Goal: Information Seeking & Learning: Stay updated

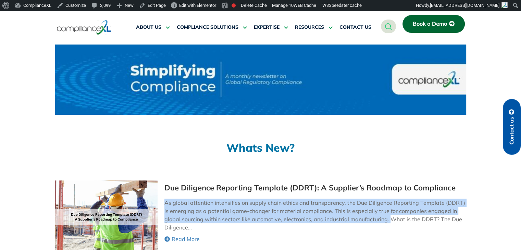
drag, startPoint x: 164, startPoint y: 202, endPoint x: 387, endPoint y: 219, distance: 223.0
click at [387, 219] on p "As global attention intensifies on supply chain ethics and transparency, the Du…" at bounding box center [314, 215] width 301 height 33
copy p "As global attention intensifies on supply chain ethics and transparency, the Du…"
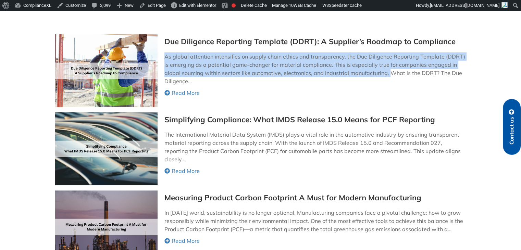
scroll to position [148, 0]
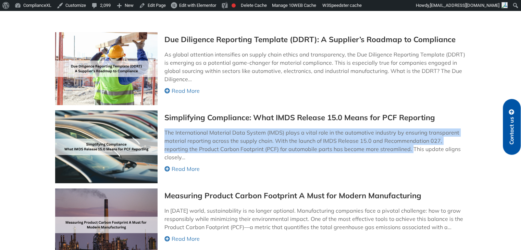
drag, startPoint x: 163, startPoint y: 131, endPoint x: 388, endPoint y: 147, distance: 225.4
click at [388, 147] on div "Simplifying Compliance: What IMDS Release 15.0 Means for PCF Reporting The Inte…" at bounding box center [260, 146] width 411 height 73
copy p "The International Material Data System (IMDS) plays a vital role in the automot…"
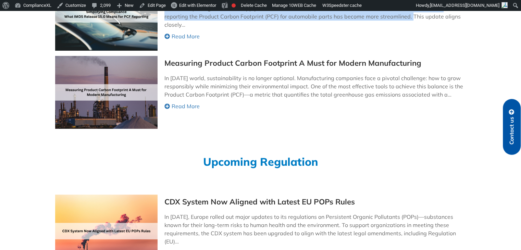
scroll to position [287, 0]
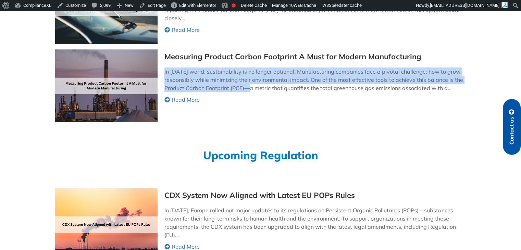
drag, startPoint x: 162, startPoint y: 70, endPoint x: 244, endPoint y: 85, distance: 83.0
click at [244, 85] on div "Measuring Product Carbon Footprint A Must for Modern Manufacturing In today’s w…" at bounding box center [260, 85] width 411 height 73
copy p "In today’s world, sustainability is no longer optional. Manufacturing companies…"
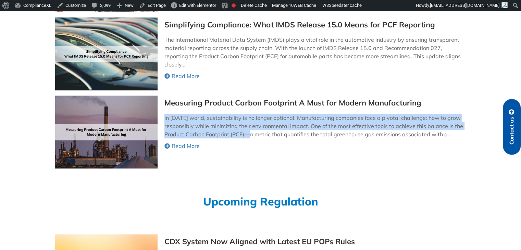
scroll to position [227, 0]
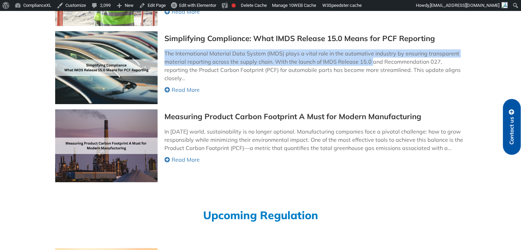
drag, startPoint x: 165, startPoint y: 52, endPoint x: 371, endPoint y: 61, distance: 206.1
click at [371, 61] on p "The International Material Data System (IMDS) plays a vital role in the automot…" at bounding box center [314, 65] width 301 height 33
copy p "The International Material Data System (IMDS) plays a vital role in the automot…"
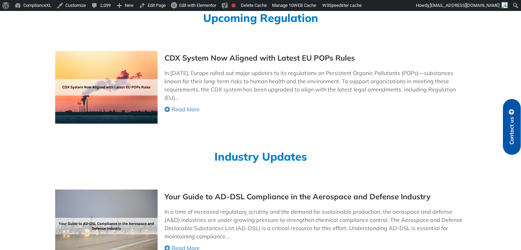
scroll to position [426, 0]
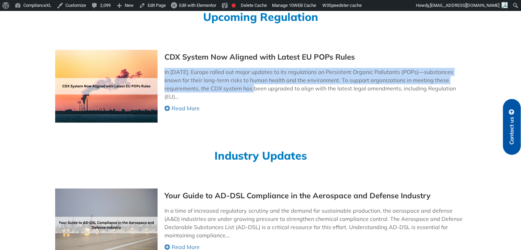
drag, startPoint x: 164, startPoint y: 73, endPoint x: 255, endPoint y: 86, distance: 91.7
click at [255, 86] on p "In August 2025, Europe rolled out major updates to its regulations on Persisten…" at bounding box center [314, 84] width 301 height 33
copy p "In August 2025, Europe rolled out major updates to its regulations on Persisten…"
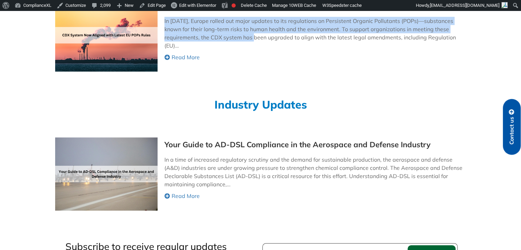
scroll to position [479, 0]
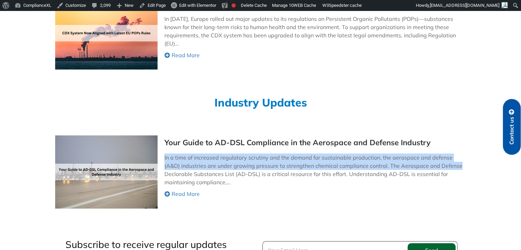
drag, startPoint x: 163, startPoint y: 158, endPoint x: 445, endPoint y: 165, distance: 282.1
click at [445, 165] on div "Your Guide to AD-DSL Compliance in the Aerospace and Defense Industry In a time…" at bounding box center [260, 171] width 411 height 73
copy p "In a time of increased regulatory scrutiny and the demand for sustainable produ…"
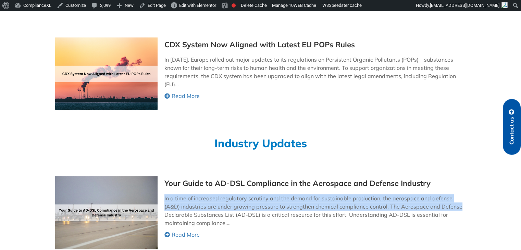
scroll to position [446, 0]
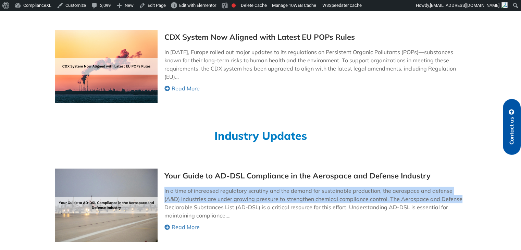
click at [369, 226] on link "Read More" at bounding box center [314, 227] width 301 height 8
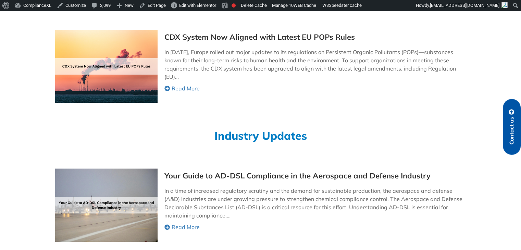
click at [355, 156] on div "Industry Updates" at bounding box center [260, 136] width 411 height 52
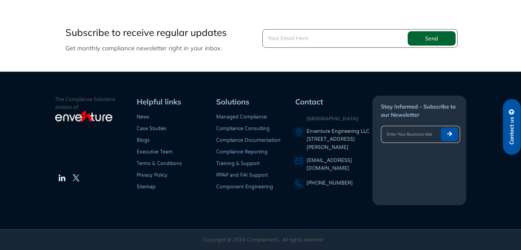
scroll to position [446, 0]
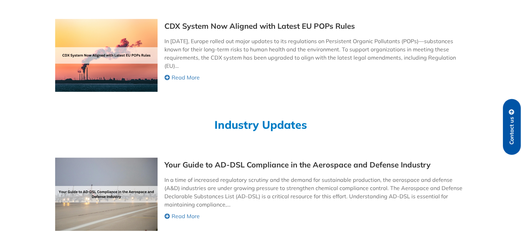
click at [114, 100] on div "Industry Updates" at bounding box center [260, 125] width 411 height 52
